Goal: Find contact information: Find contact information

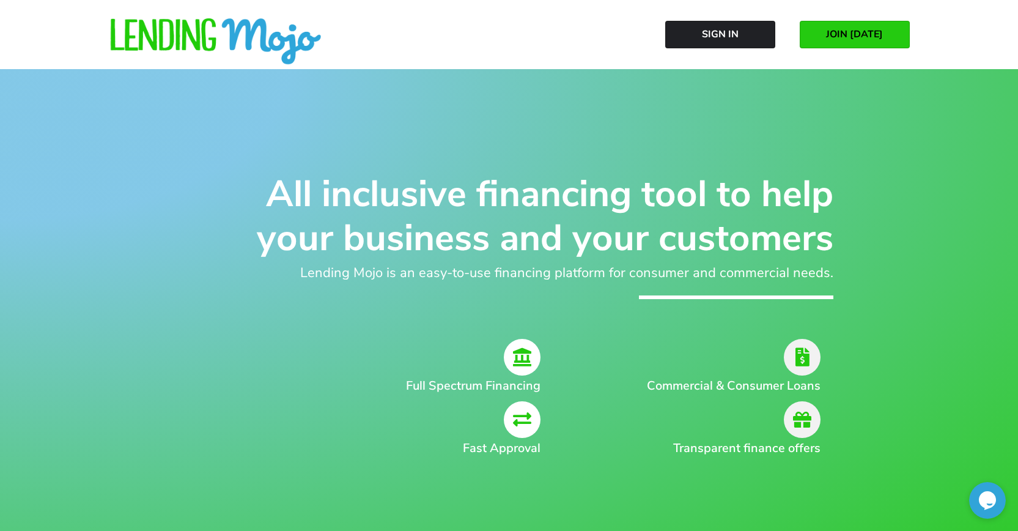
click at [863, 34] on span "JOIN [DATE]" at bounding box center [854, 34] width 57 height 11
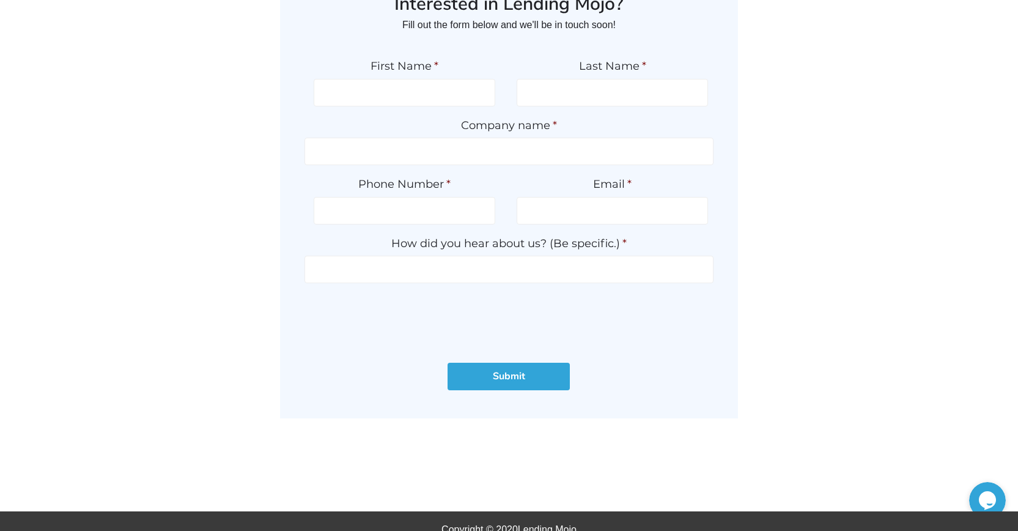
scroll to position [142, 0]
